Goal: Entertainment & Leisure: Browse casually

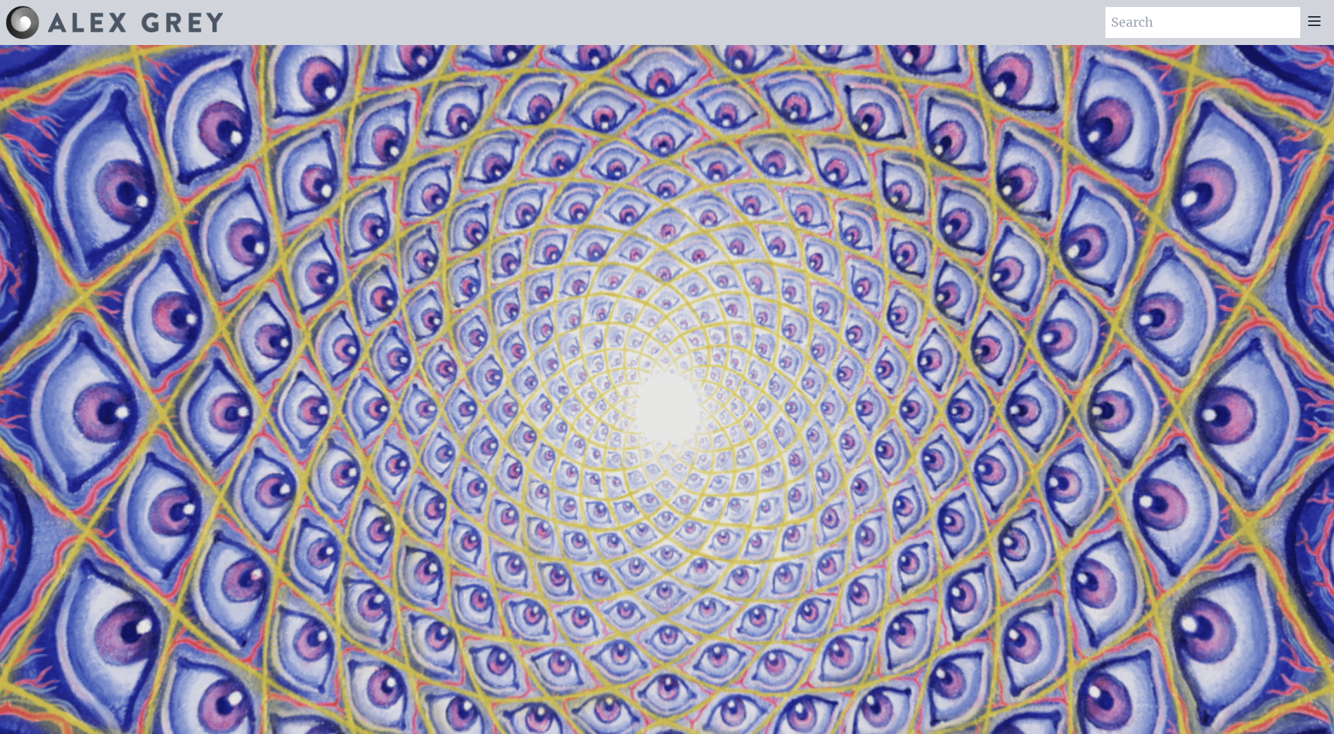
click at [1317, 23] on icon at bounding box center [1314, 21] width 17 height 17
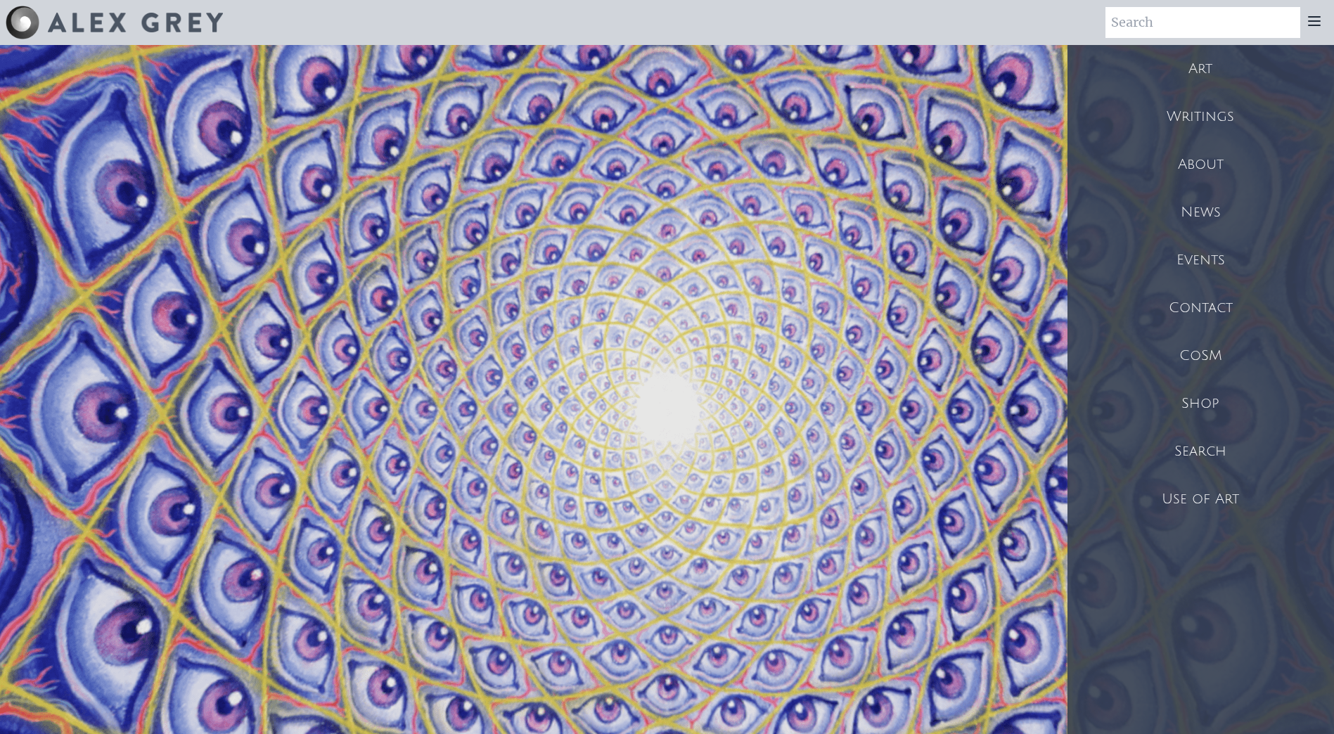
click at [1216, 68] on div "Art" at bounding box center [1201, 69] width 267 height 48
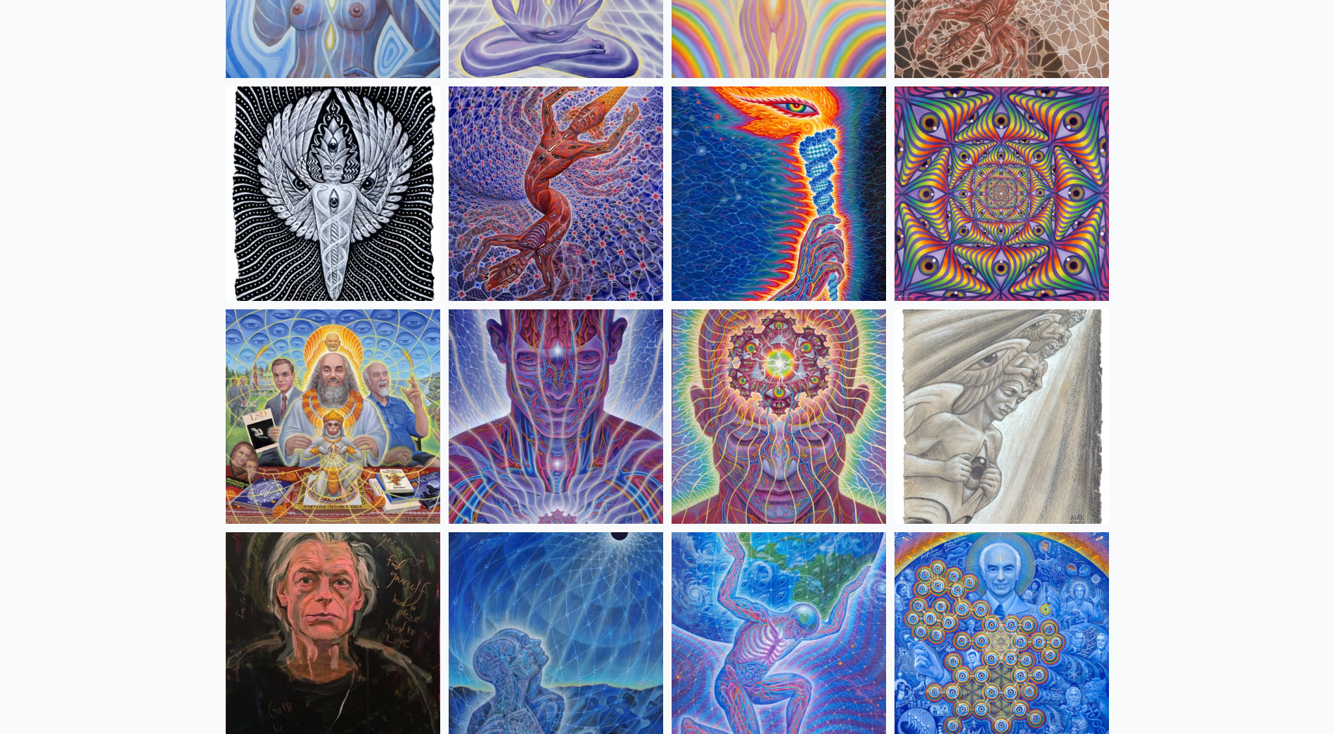
scroll to position [1407, 0]
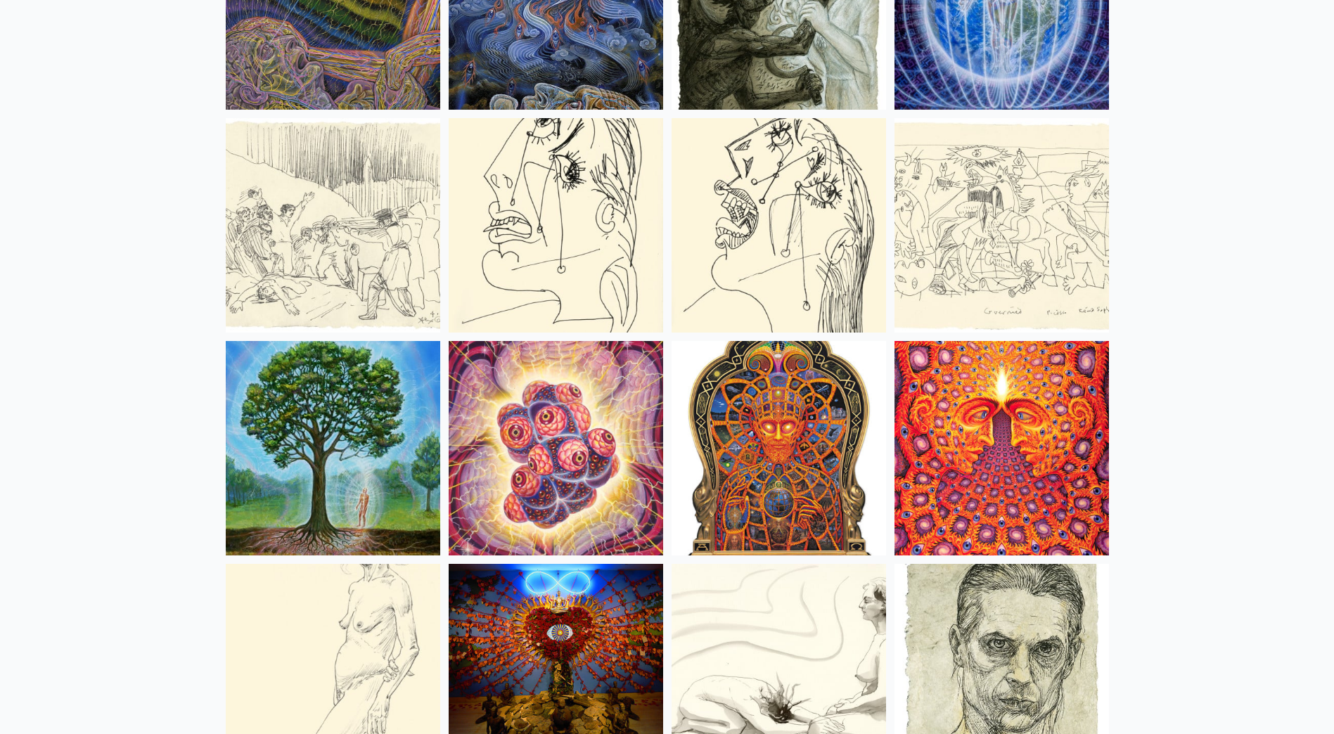
scroll to position [6774, 0]
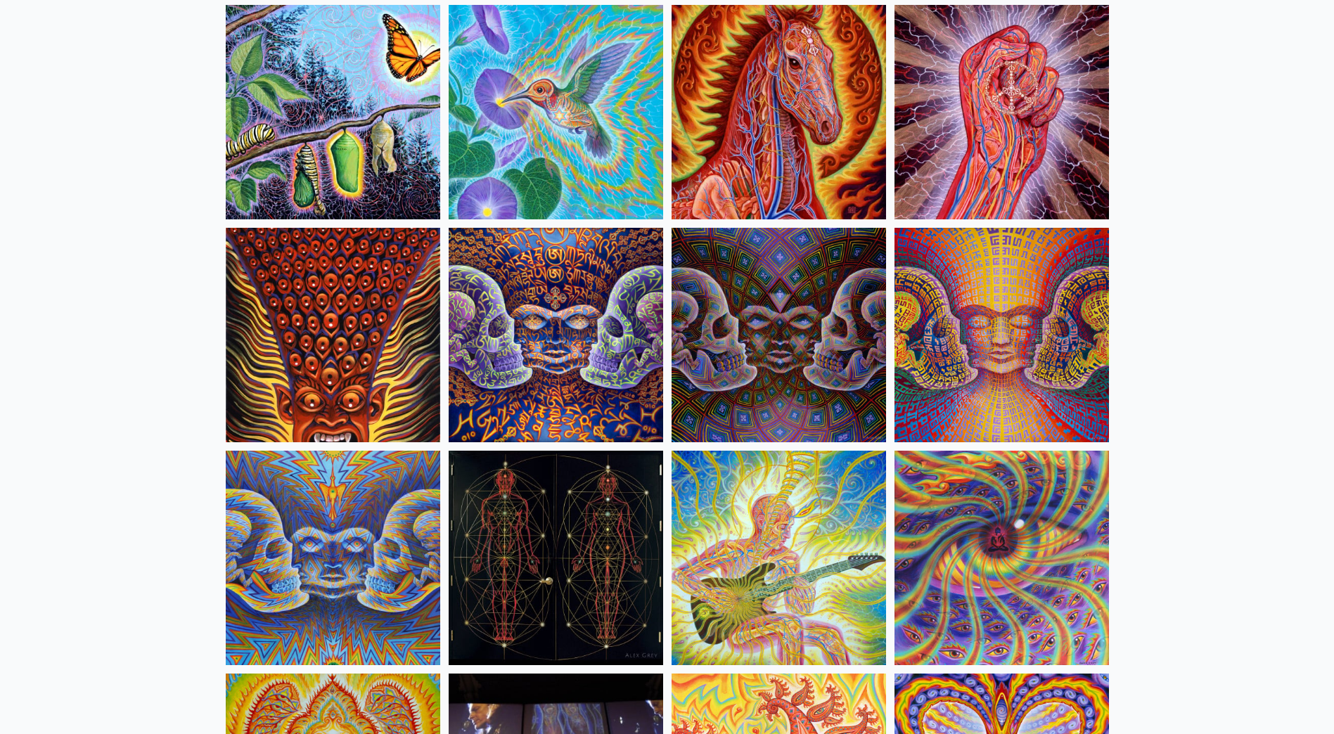
drag, startPoint x: 153, startPoint y: 399, endPoint x: 205, endPoint y: 125, distance: 278.5
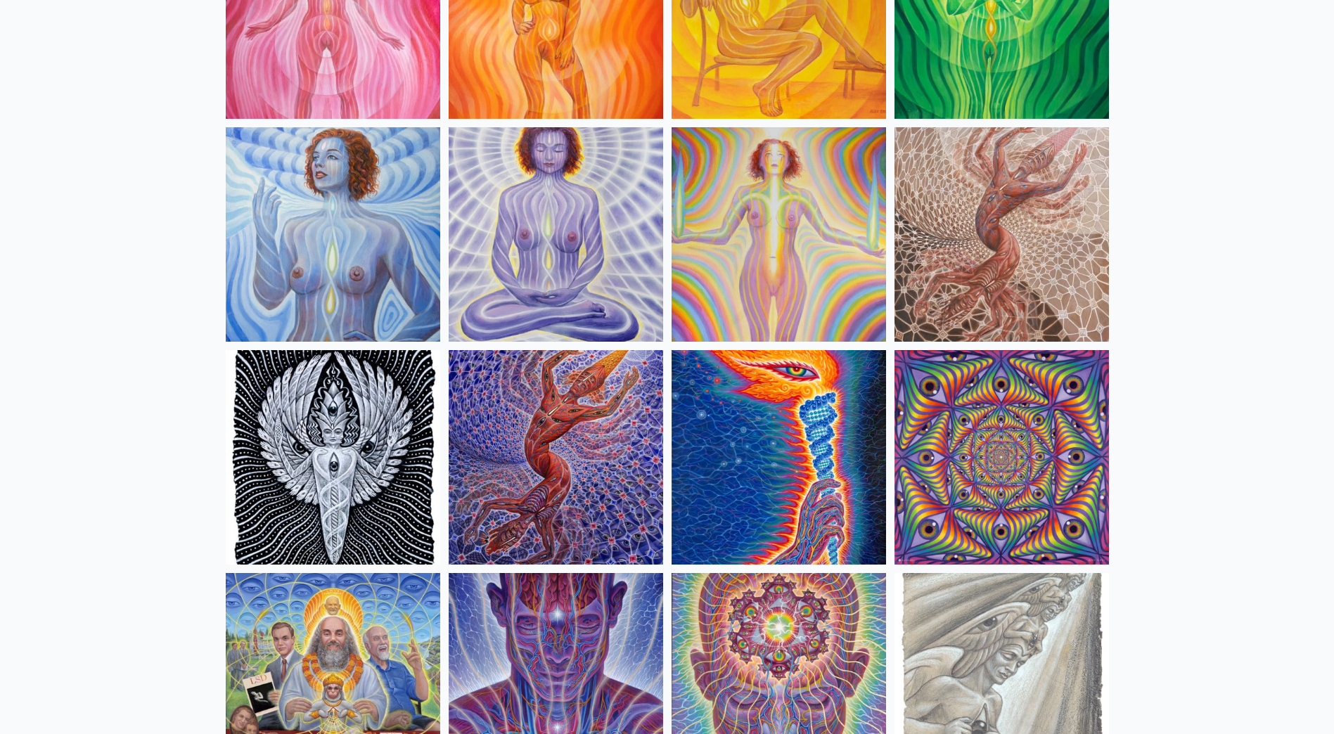
scroll to position [1336, 0]
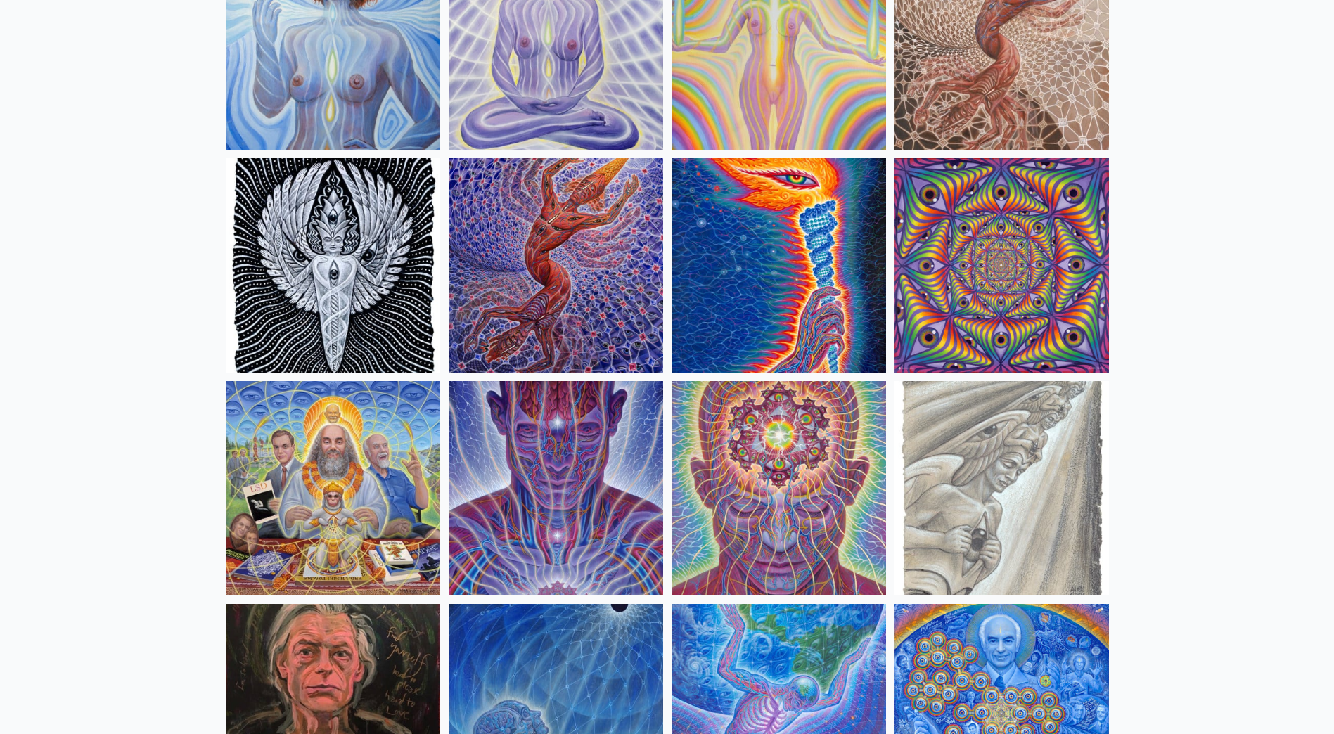
click at [983, 243] on img at bounding box center [1002, 265] width 215 height 215
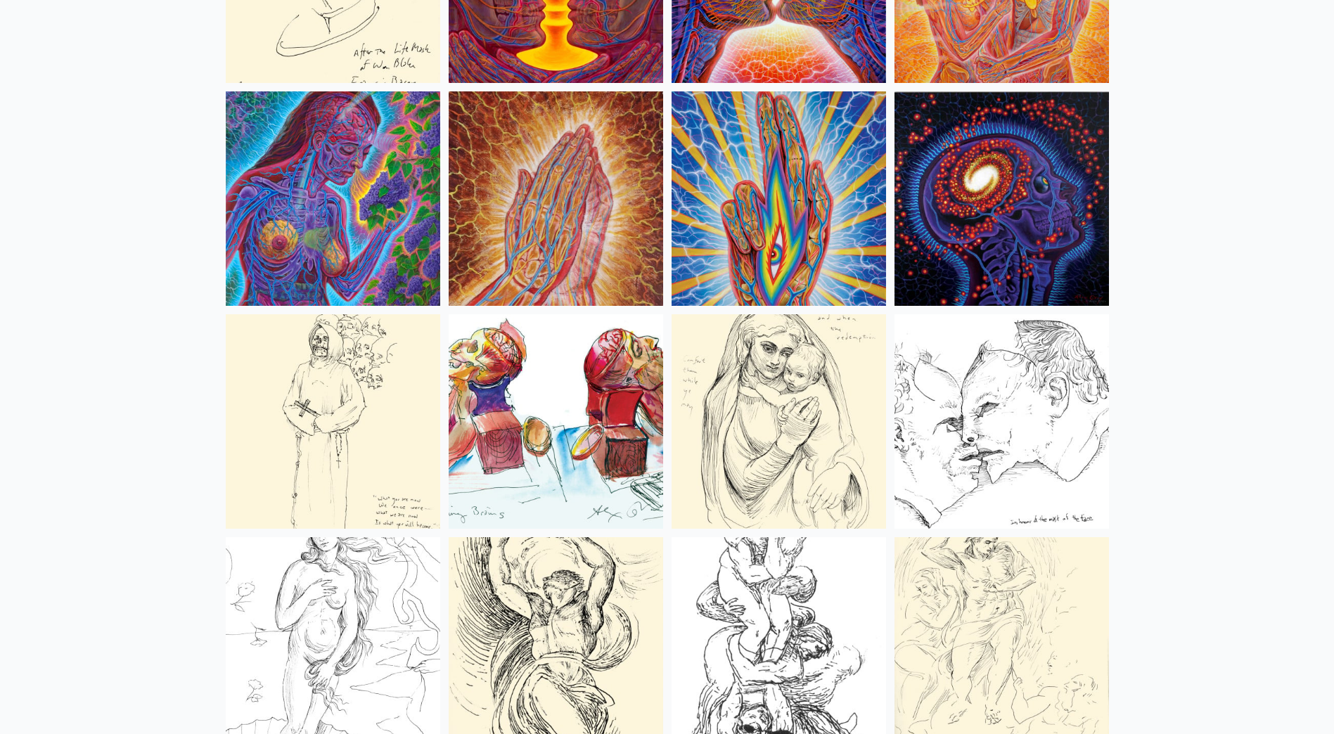
scroll to position [5134, 0]
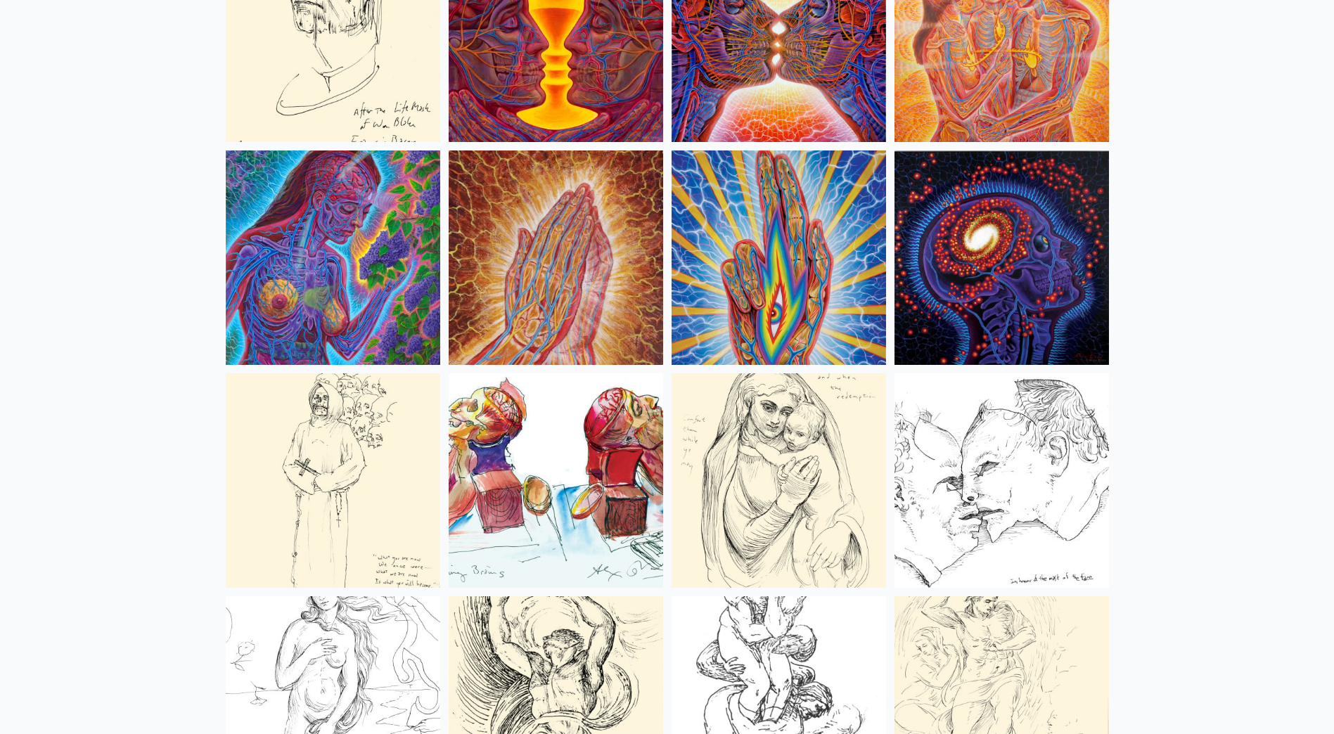
click at [936, 217] on img at bounding box center [1002, 258] width 215 height 215
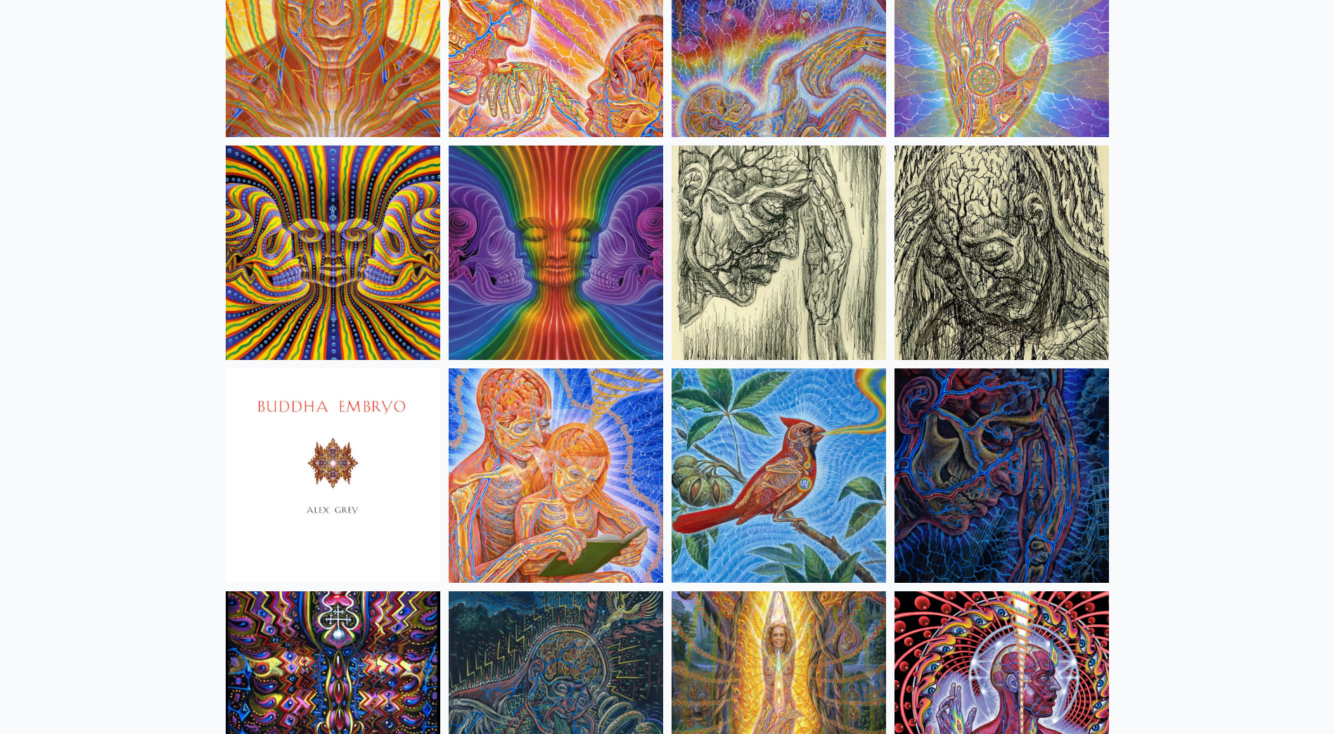
scroll to position [8651, 0]
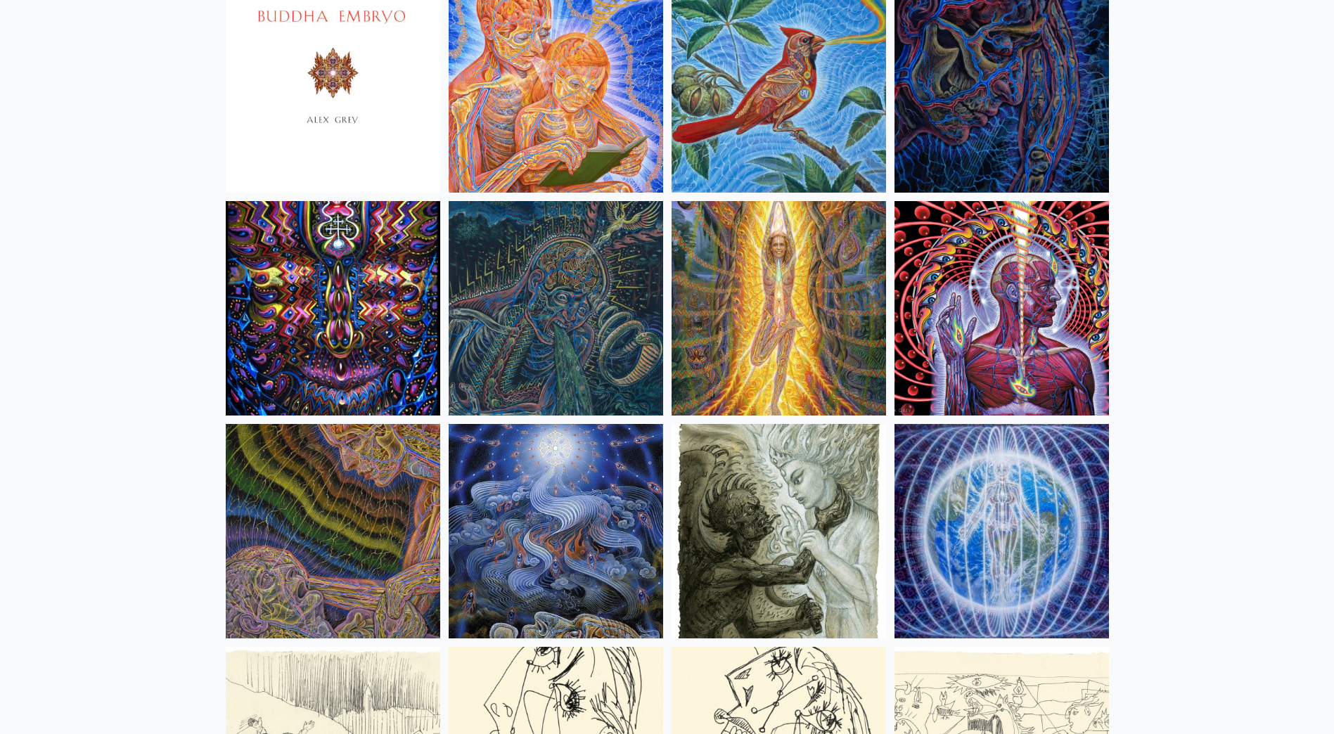
click at [551, 543] on img at bounding box center [556, 531] width 215 height 215
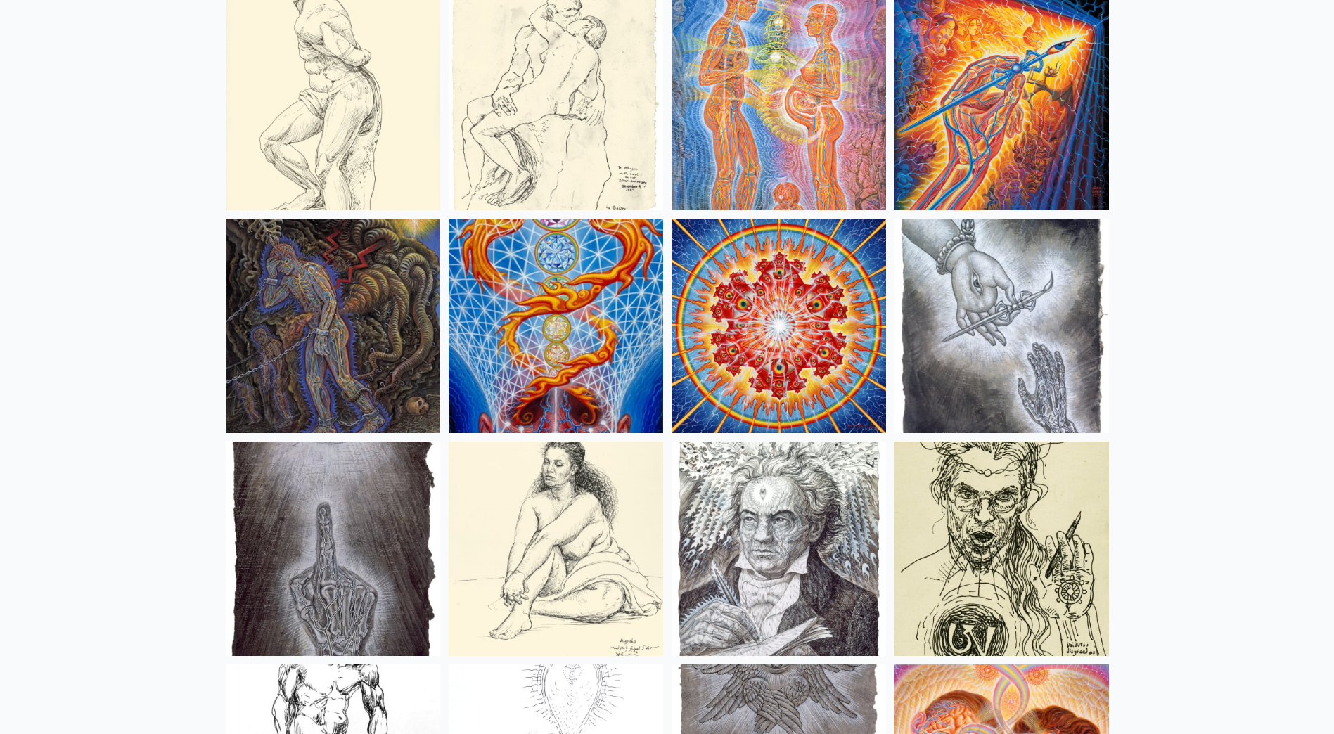
scroll to position [11112, 0]
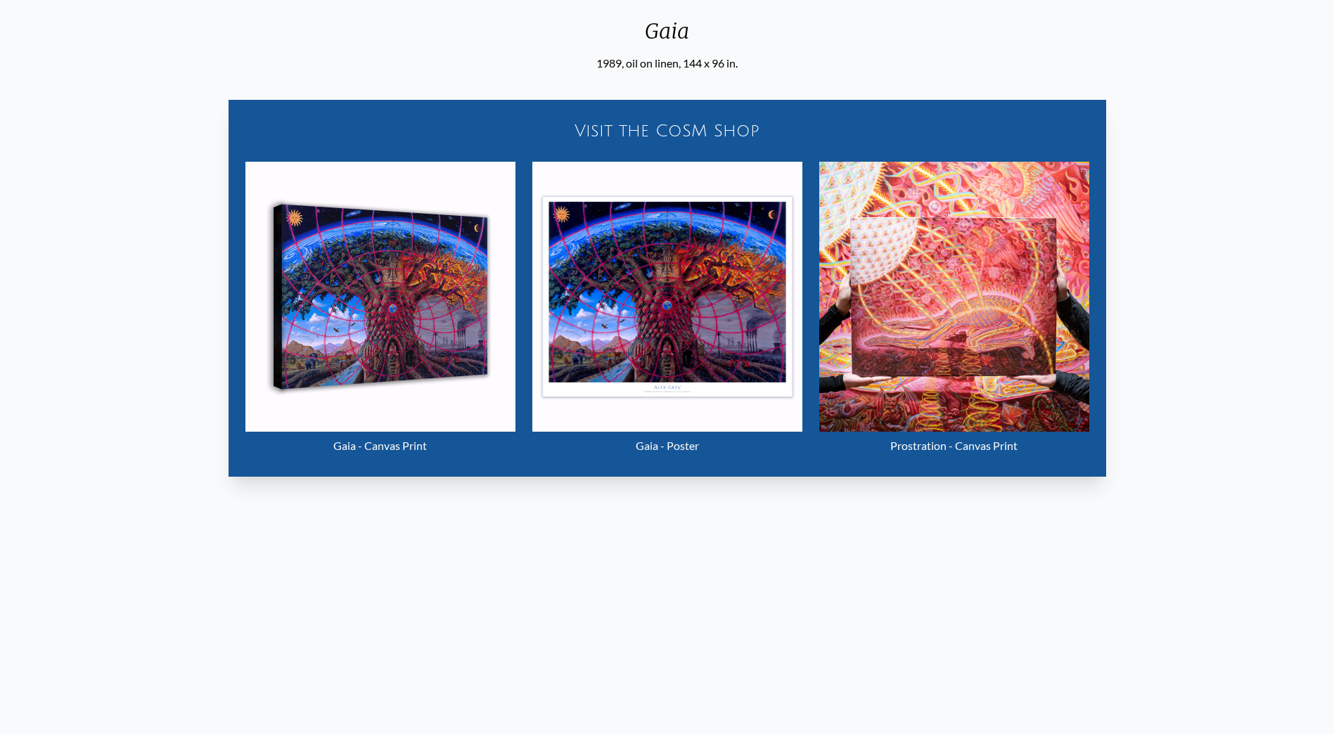
scroll to position [70, 0]
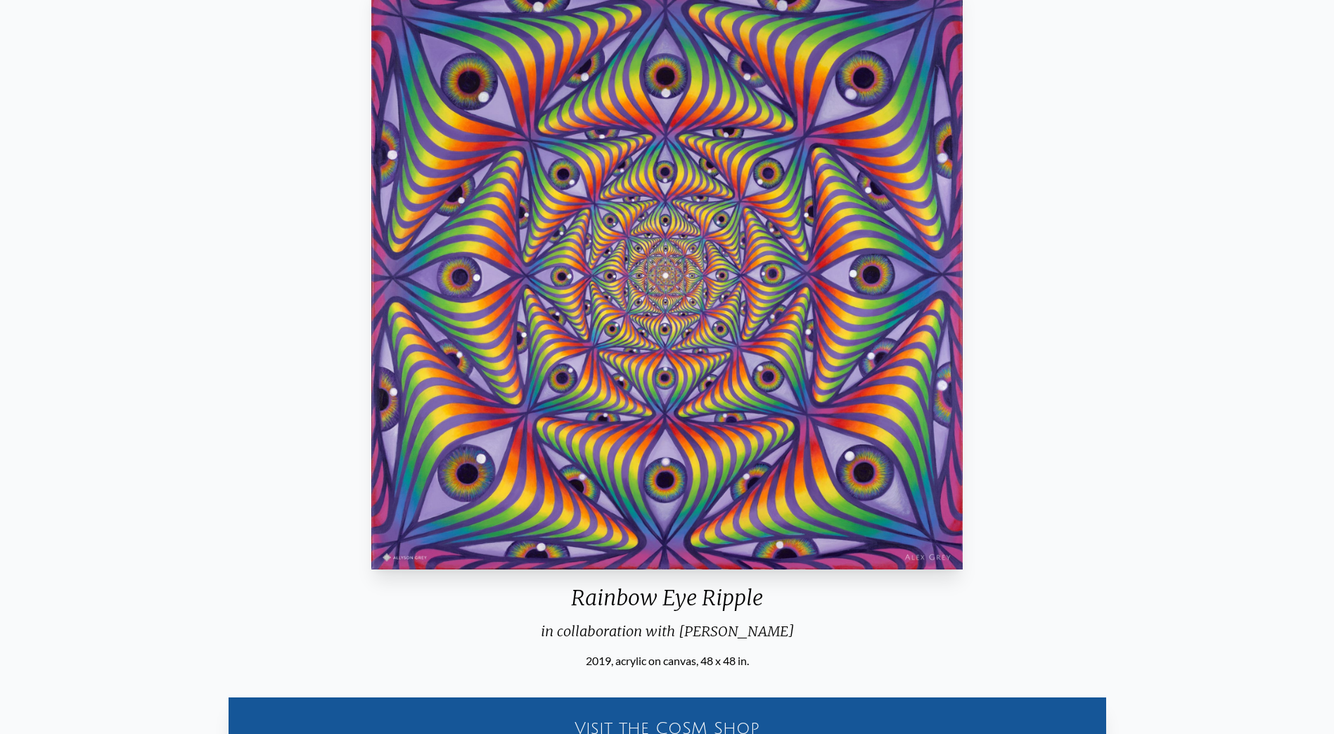
scroll to position [70, 0]
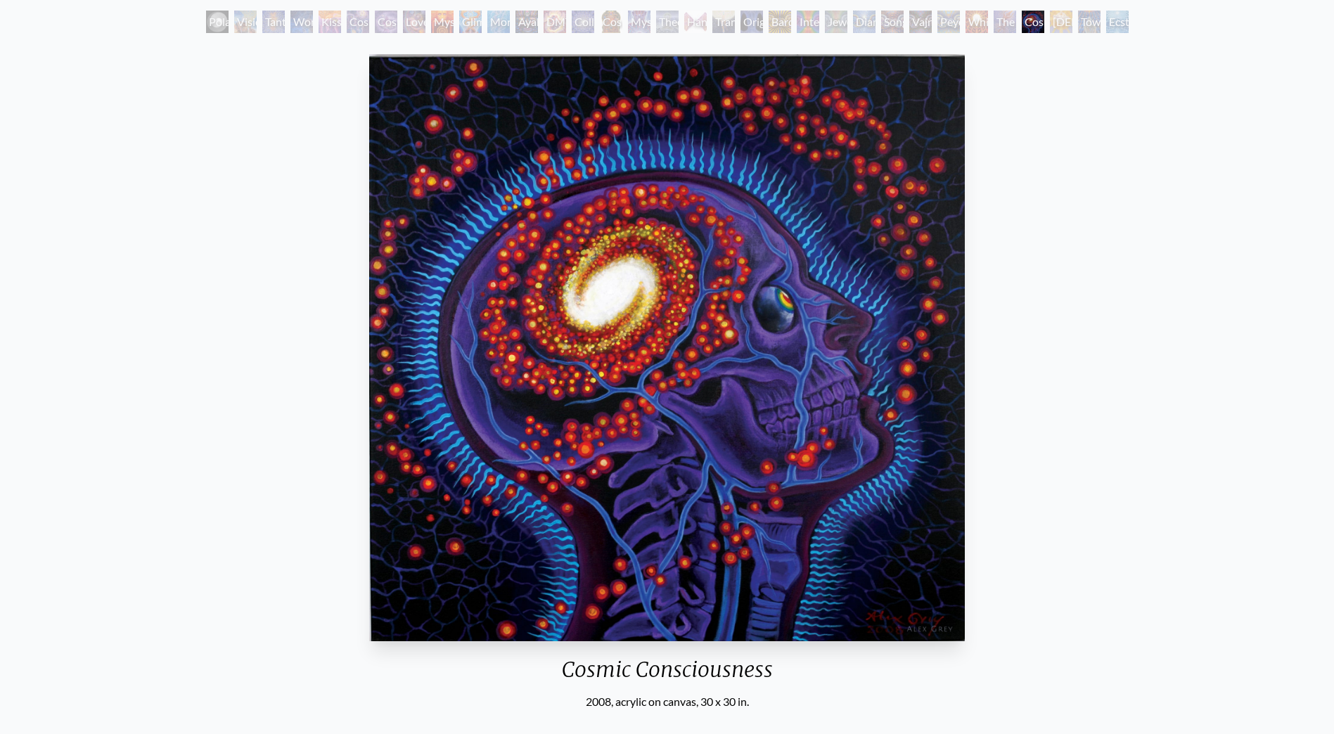
scroll to position [211, 0]
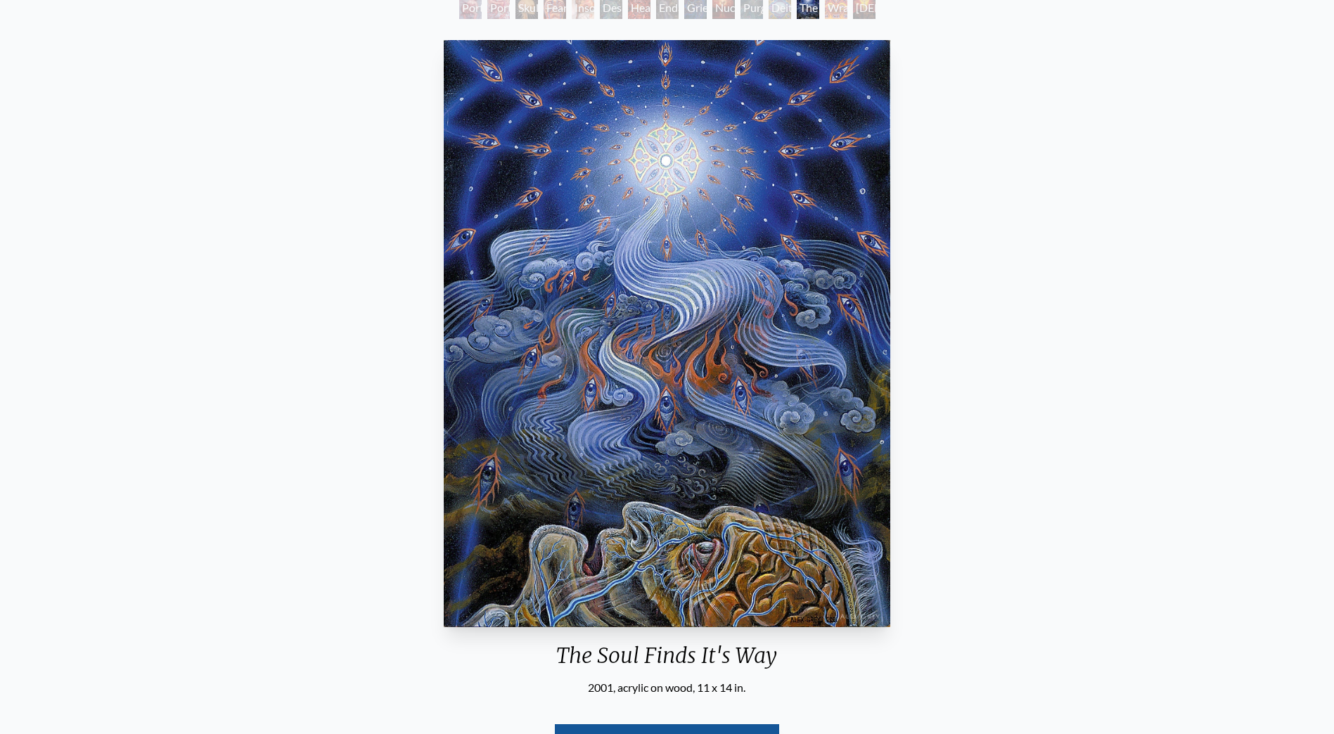
scroll to position [70, 0]
